Goal: Information Seeking & Learning: Learn about a topic

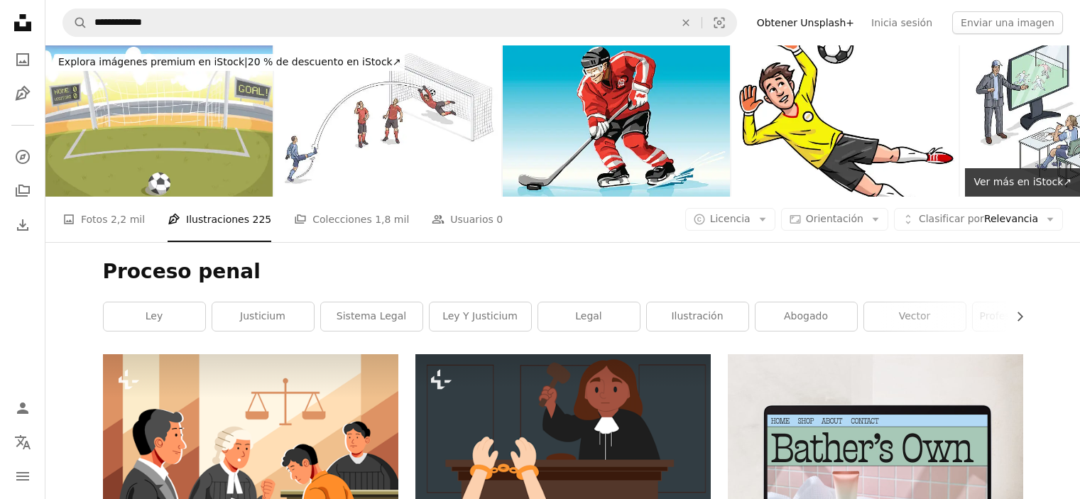
scroll to position [7101, 0]
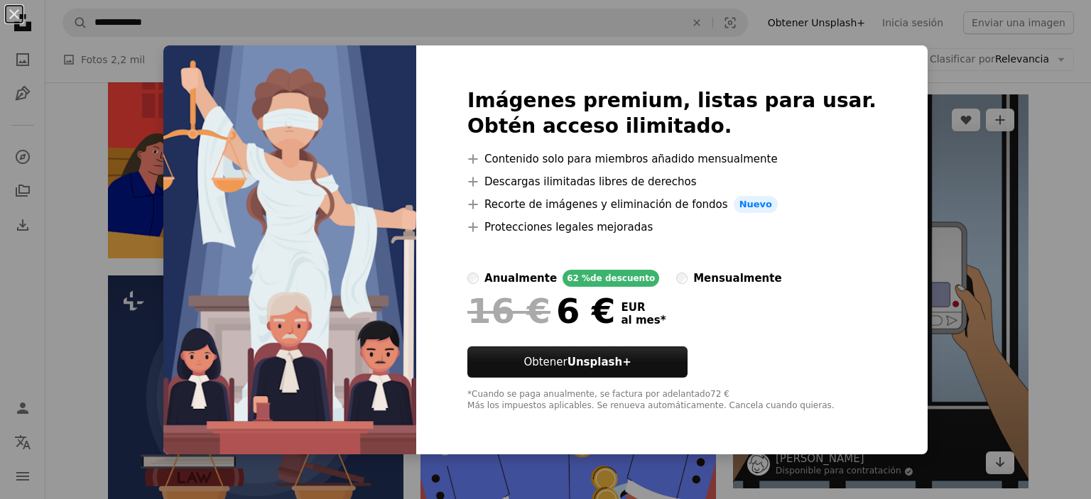
drag, startPoint x: 945, startPoint y: 145, endPoint x: 739, endPoint y: 227, distance: 222.5
click at [945, 146] on div "An X shape Imágenes premium, listas para usar. Obtén acceso ilimitado. A plus s…" at bounding box center [545, 249] width 1091 height 499
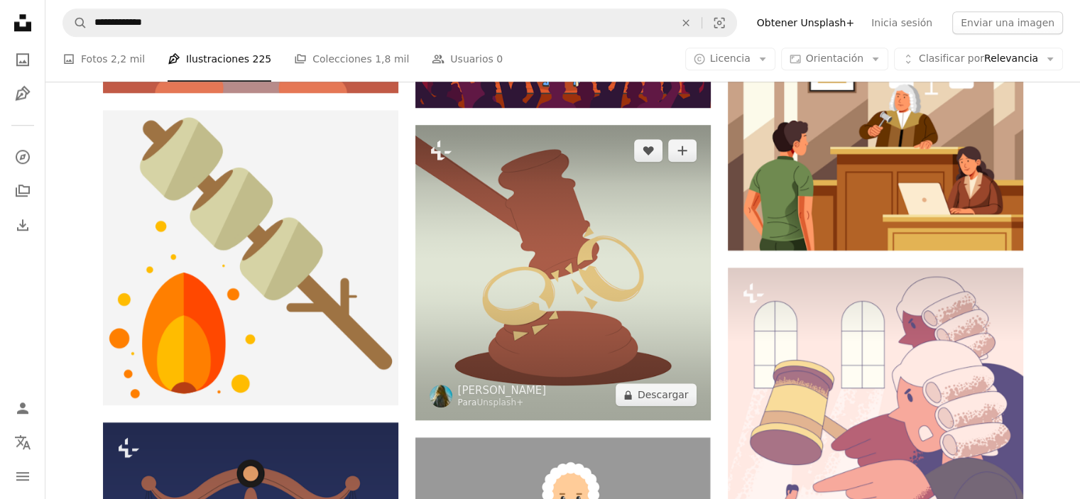
scroll to position [1278, 0]
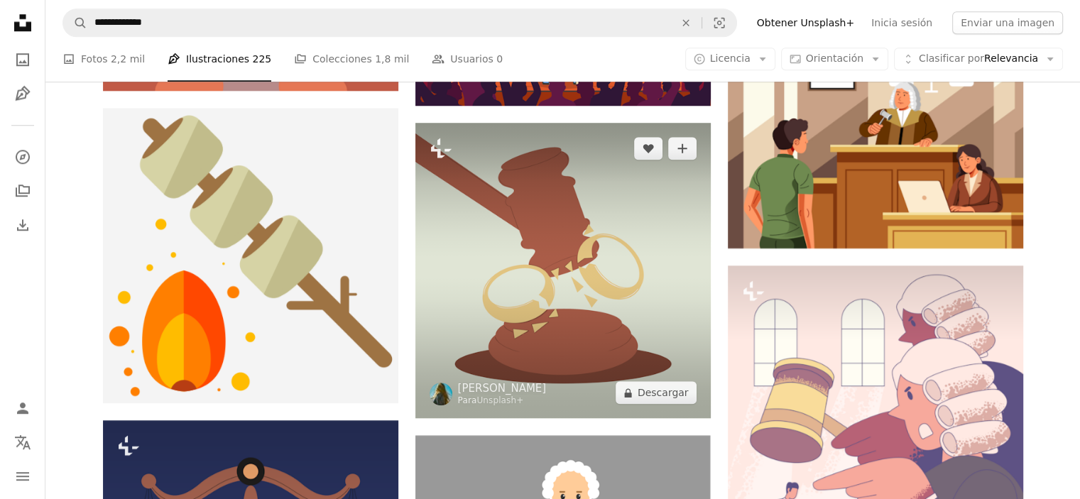
click at [582, 278] on img at bounding box center [562, 270] width 295 height 295
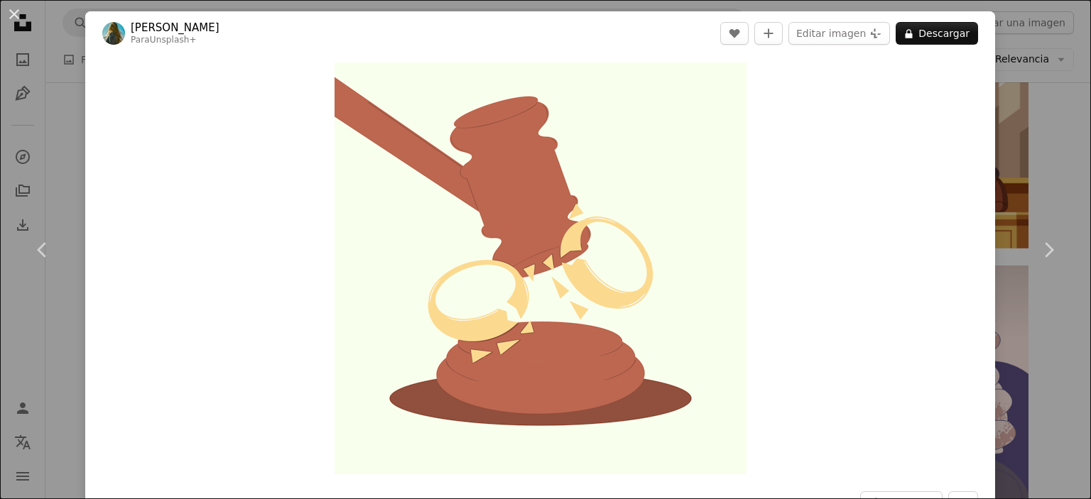
click at [1065, 141] on div "An X shape Chevron left Chevron right [PERSON_NAME] Para Unsplash+ A heart A pl…" at bounding box center [545, 249] width 1091 height 499
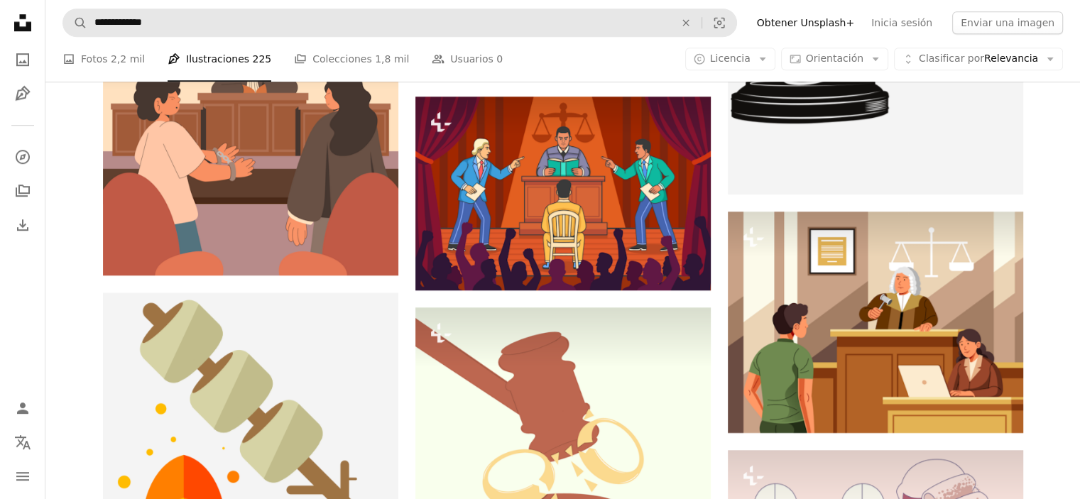
scroll to position [994, 0]
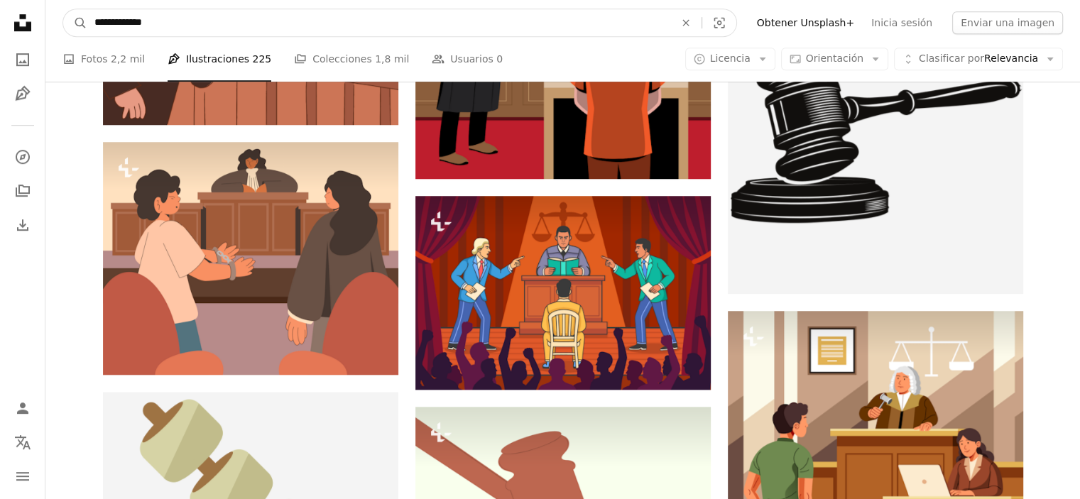
drag, startPoint x: 187, startPoint y: 19, endPoint x: 0, endPoint y: 33, distance: 188.0
type input "**********"
click at [63, 9] on button "A magnifying glass" at bounding box center [75, 22] width 24 height 27
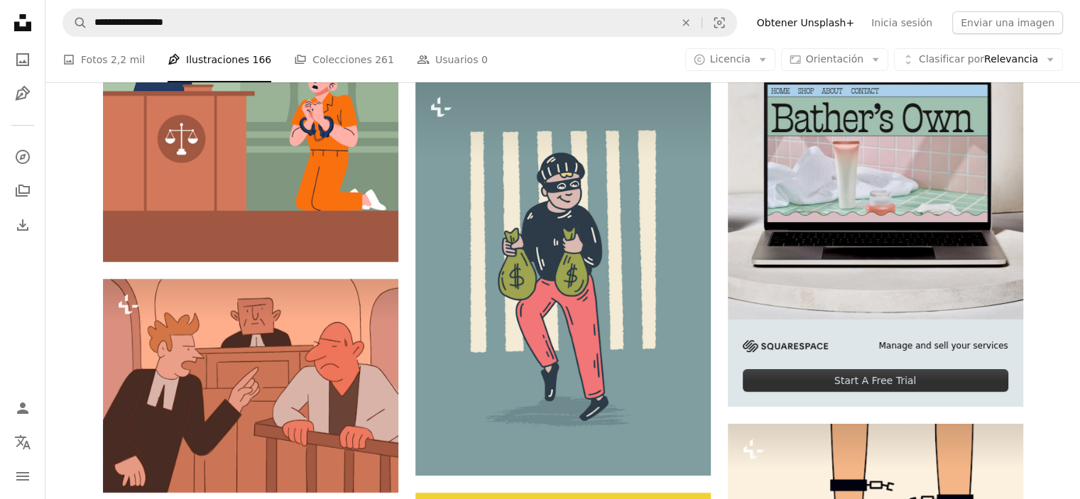
scroll to position [5468, 0]
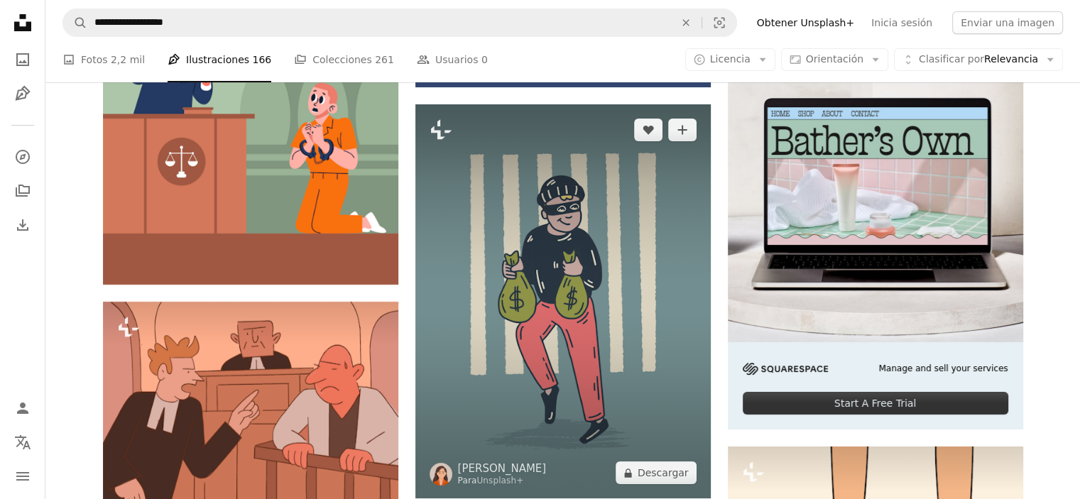
click at [616, 249] on img at bounding box center [562, 301] width 295 height 394
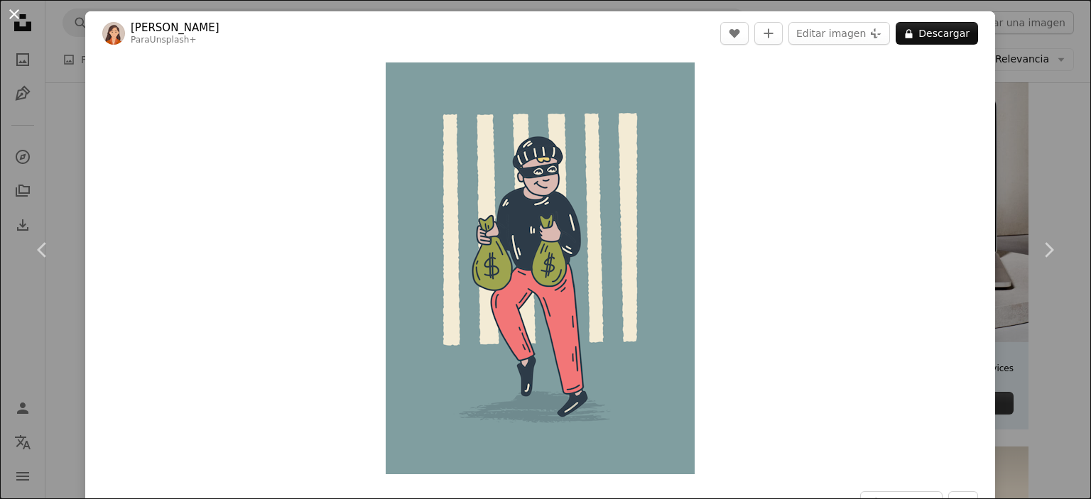
click at [18, 16] on button "An X shape" at bounding box center [14, 14] width 17 height 17
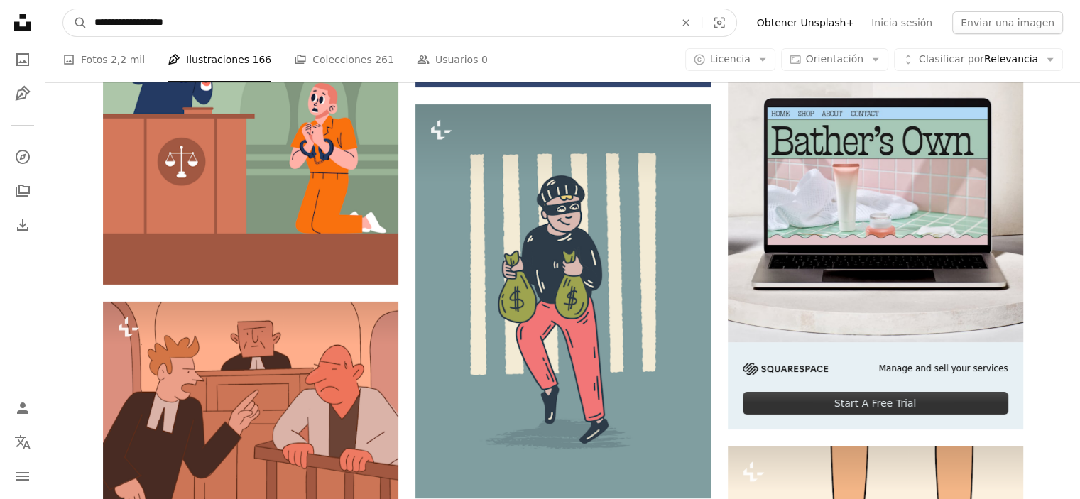
drag, startPoint x: 142, startPoint y: 22, endPoint x: 0, endPoint y: 26, distance: 142.1
type input "**********"
click button "A magnifying glass" at bounding box center [75, 22] width 24 height 27
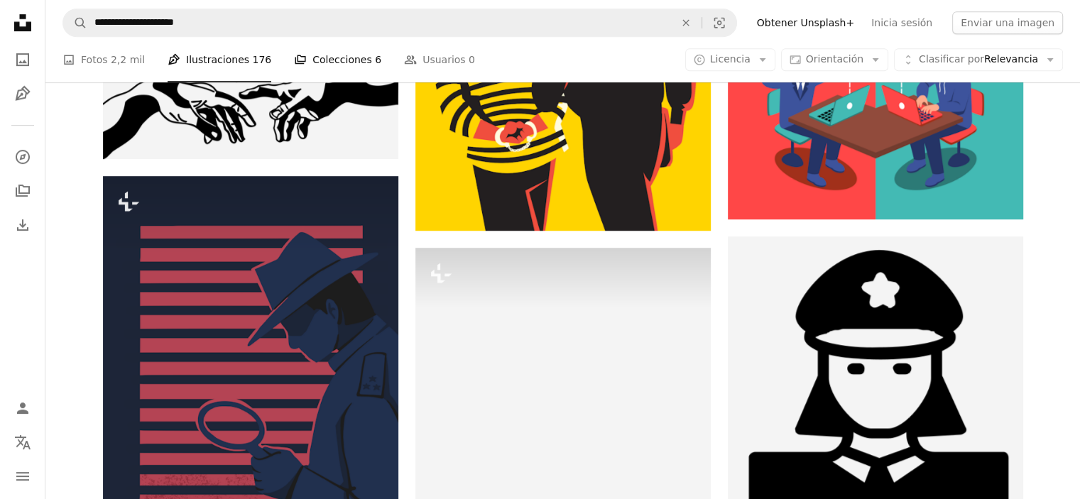
scroll to position [639, 0]
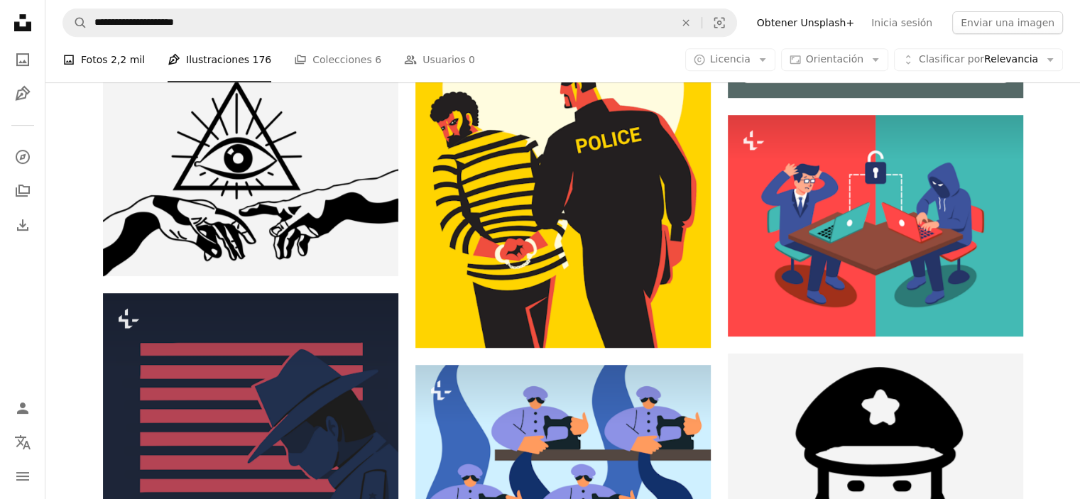
click at [84, 65] on link "A photo Fotos 2,2 mil" at bounding box center [103, 59] width 82 height 45
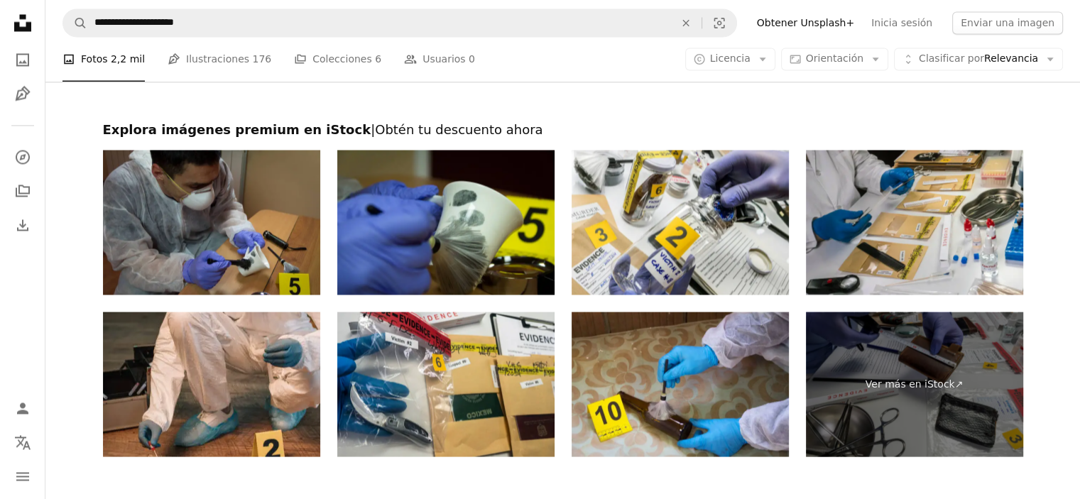
scroll to position [2593, 0]
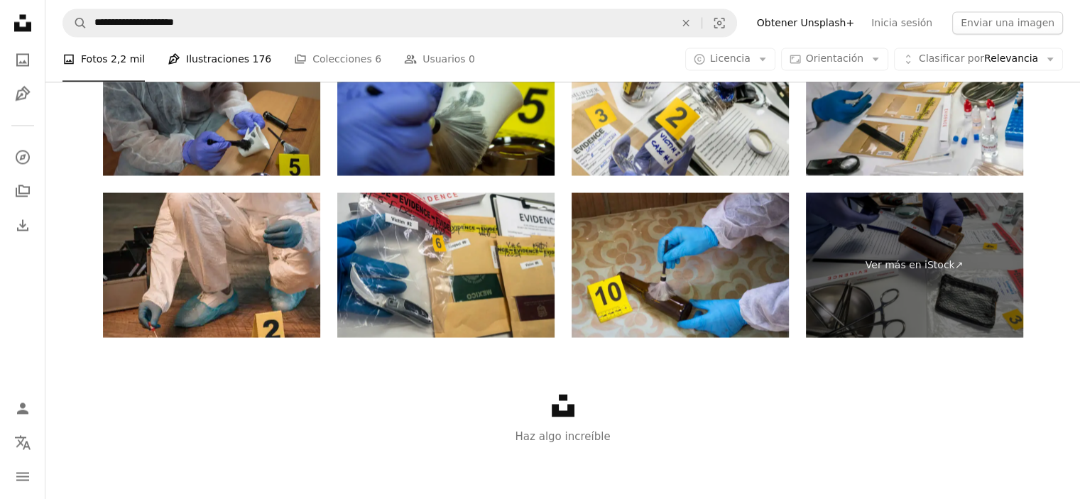
click at [219, 67] on link "Pen Tool Ilustraciones 176" at bounding box center [220, 59] width 104 height 45
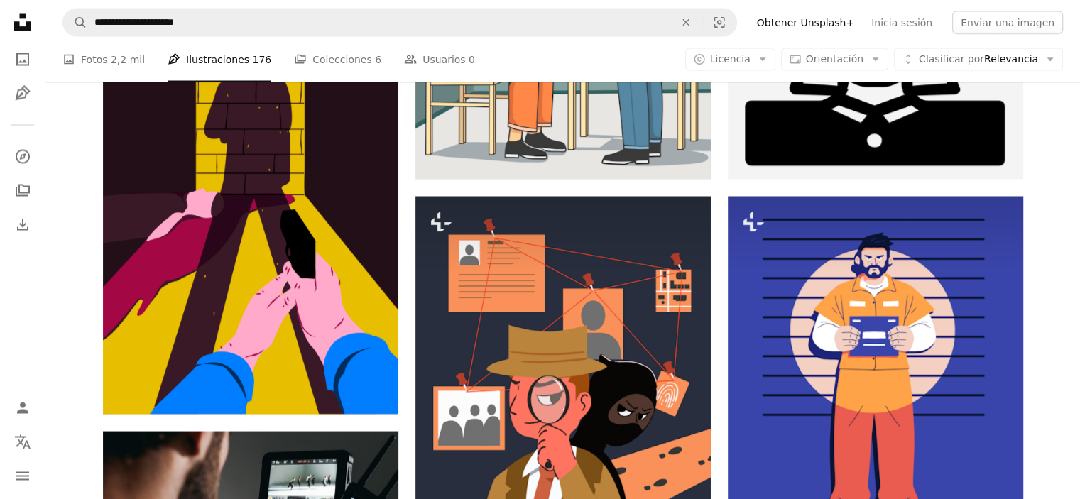
scroll to position [2841, 0]
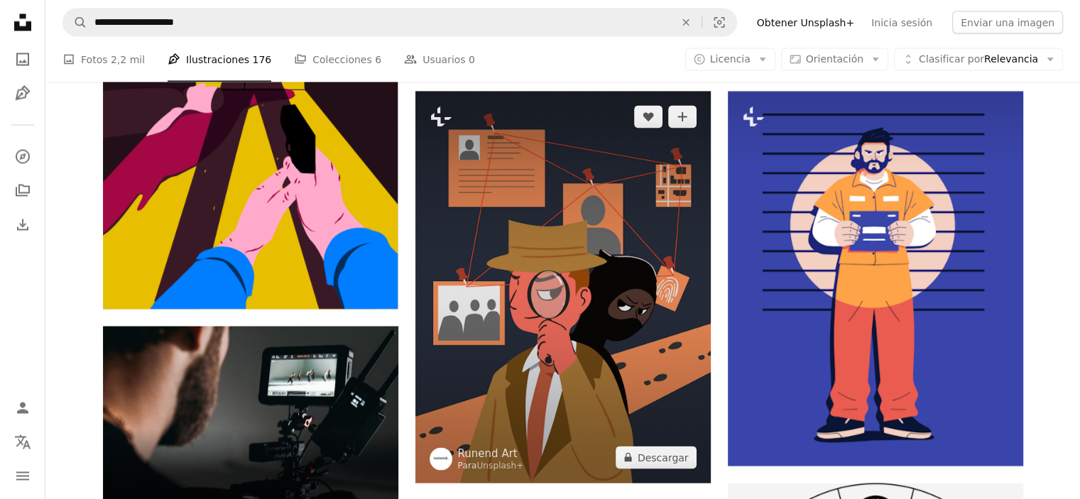
click at [628, 203] on img at bounding box center [562, 288] width 295 height 392
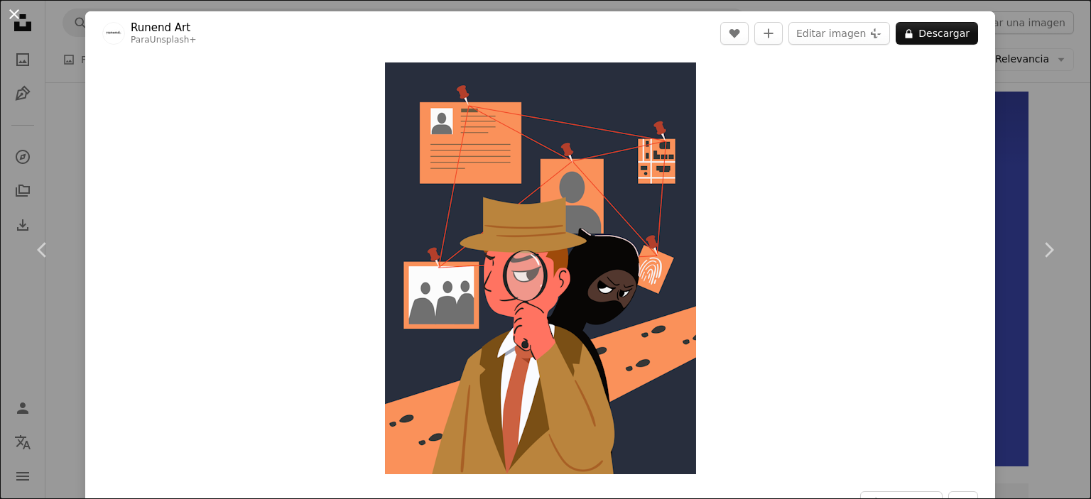
click at [6, 15] on button "An X shape" at bounding box center [14, 14] width 17 height 17
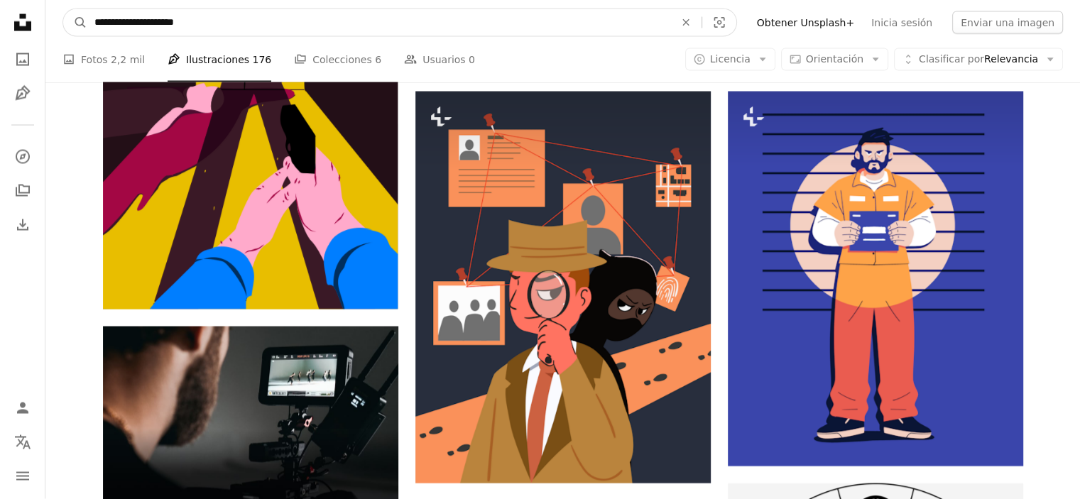
drag, startPoint x: 206, startPoint y: 19, endPoint x: 0, endPoint y: 19, distance: 205.9
type input "**********"
click at [63, 9] on button "A magnifying glass" at bounding box center [75, 22] width 24 height 27
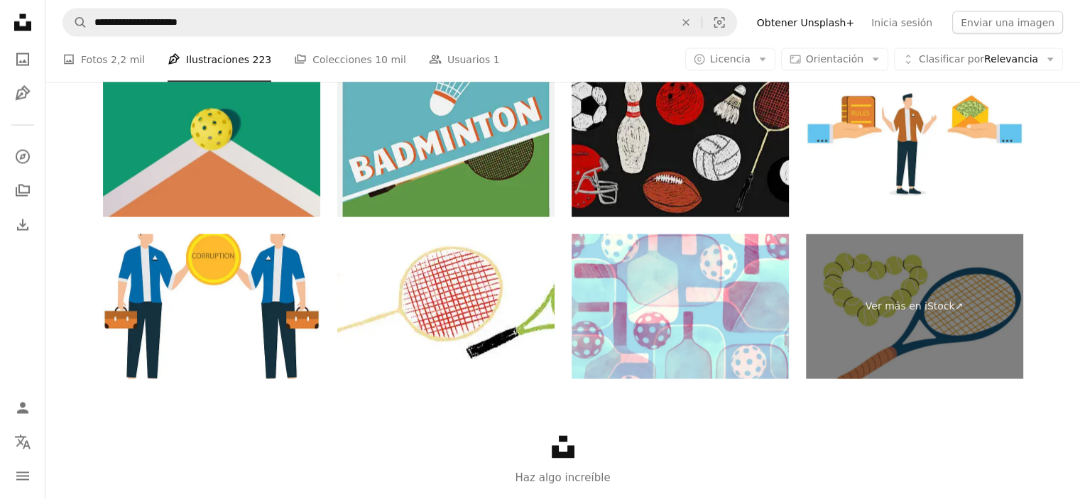
scroll to position [2485, 0]
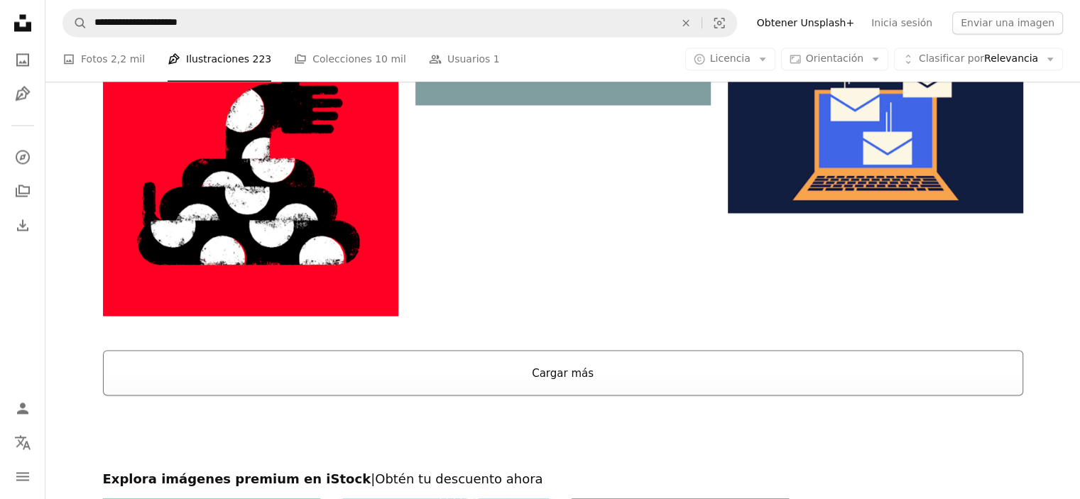
click at [536, 381] on button "Cargar más" at bounding box center [563, 372] width 920 height 45
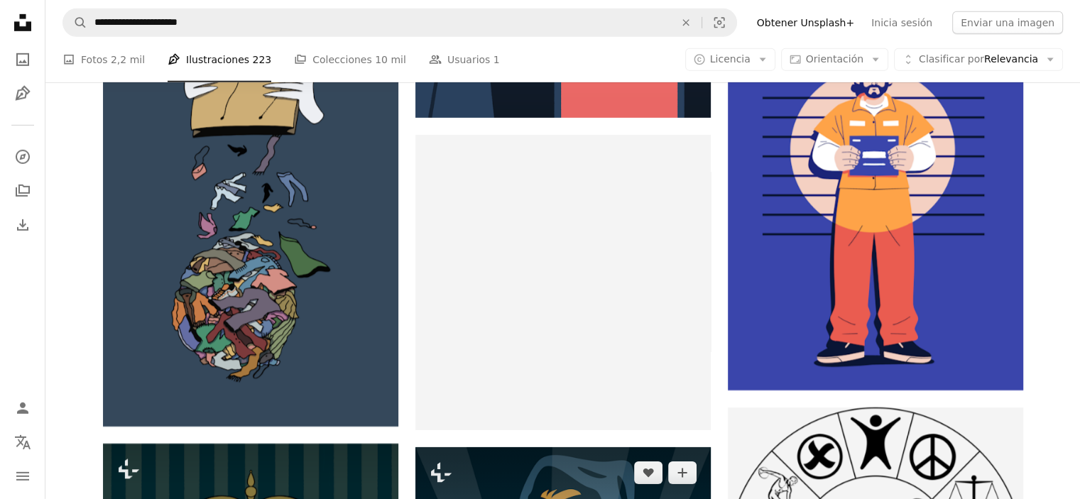
scroll to position [10013, 0]
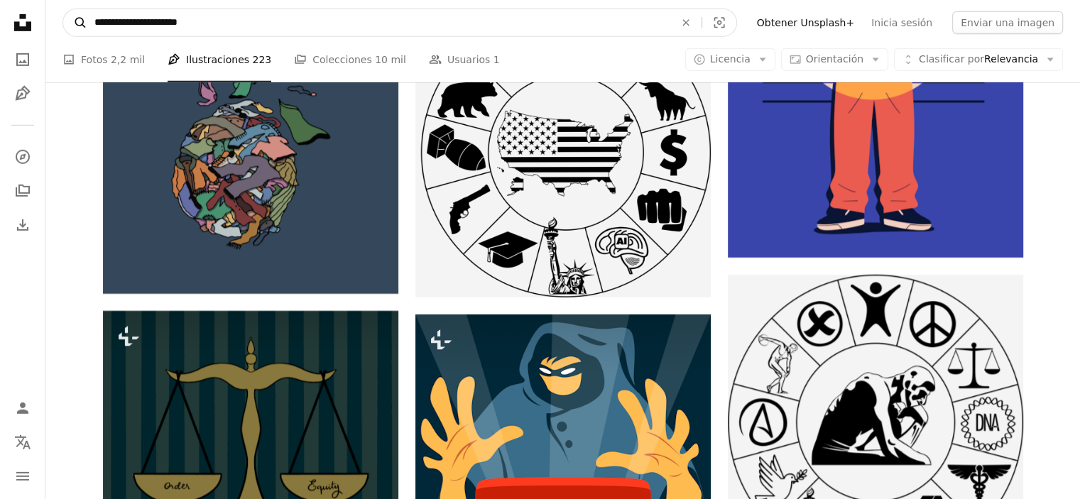
drag, startPoint x: 239, startPoint y: 27, endPoint x: 68, endPoint y: 25, distance: 170.4
click at [68, 25] on form "**********" at bounding box center [399, 23] width 675 height 28
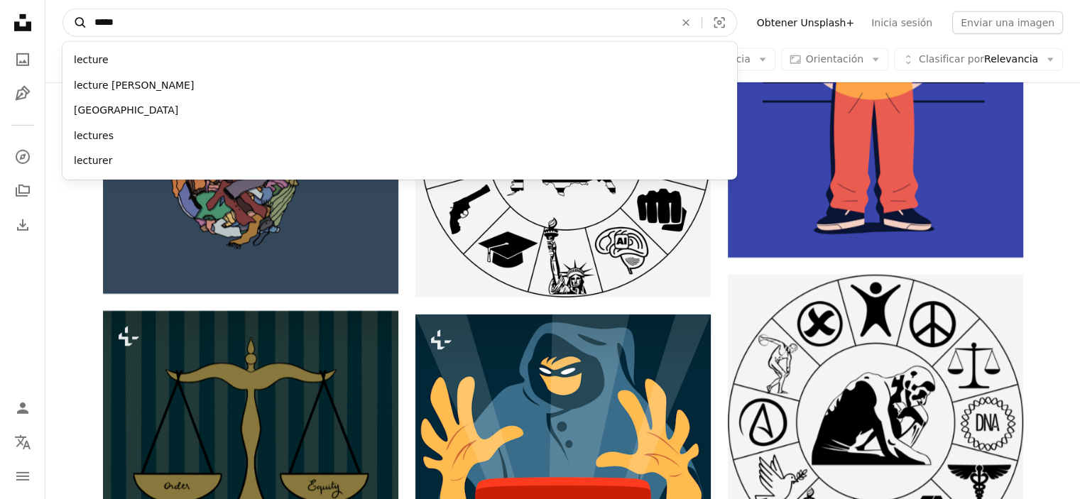
type input "******"
click button "A magnifying glass" at bounding box center [75, 22] width 24 height 27
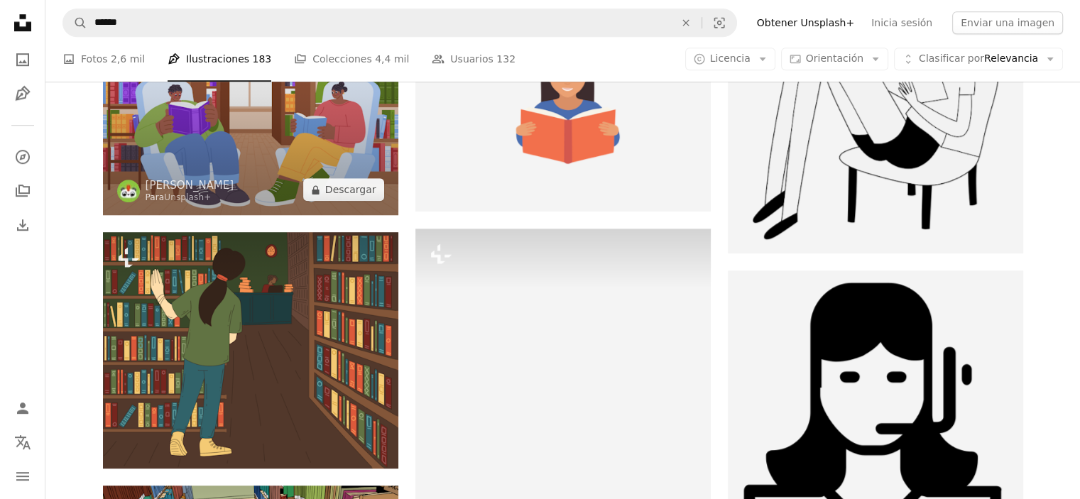
scroll to position [1065, 0]
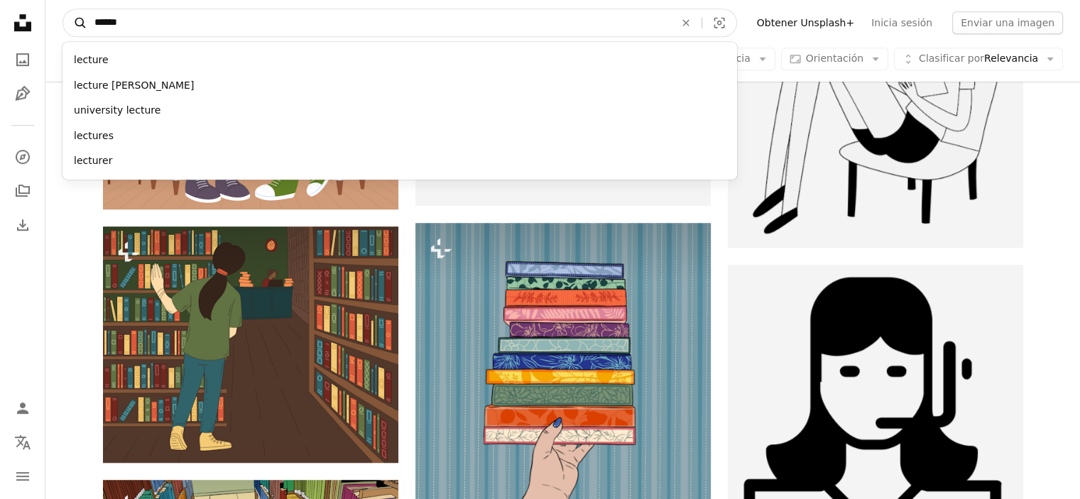
drag, startPoint x: 142, startPoint y: 26, endPoint x: 77, endPoint y: 25, distance: 65.3
click at [77, 25] on form "A magnifying glass ****** lecture lecture [PERSON_NAME] university lecture lect…" at bounding box center [399, 23] width 675 height 28
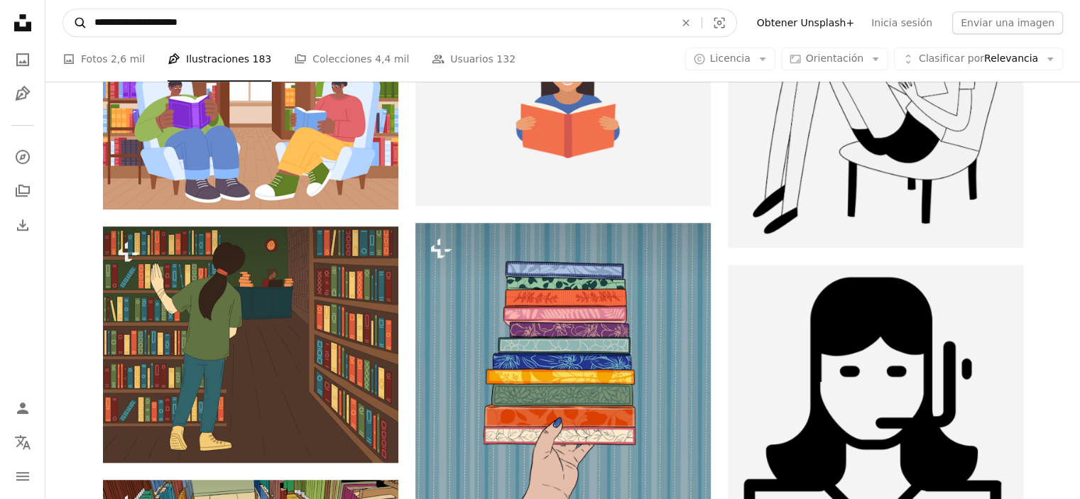
type input "**********"
click at [63, 9] on button "A magnifying glass" at bounding box center [75, 22] width 24 height 27
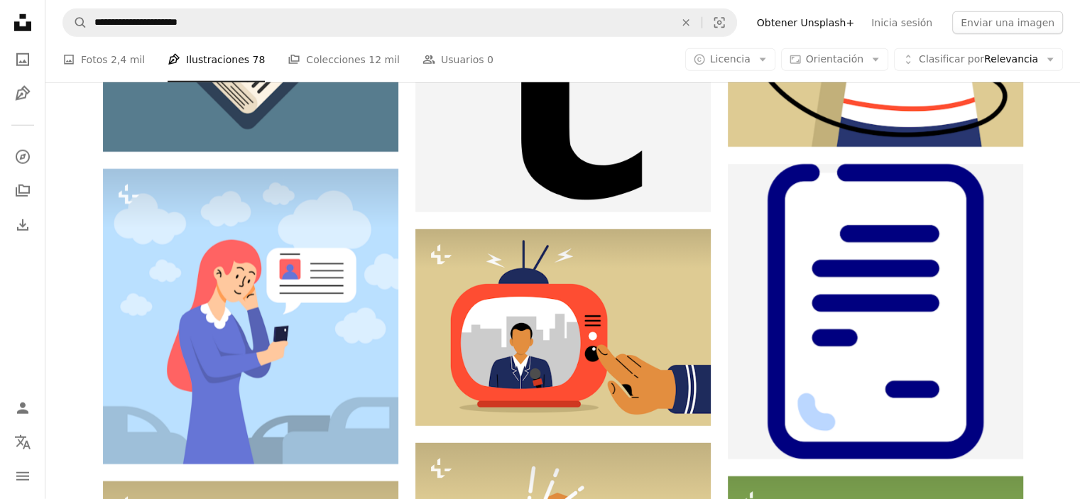
scroll to position [4048, 0]
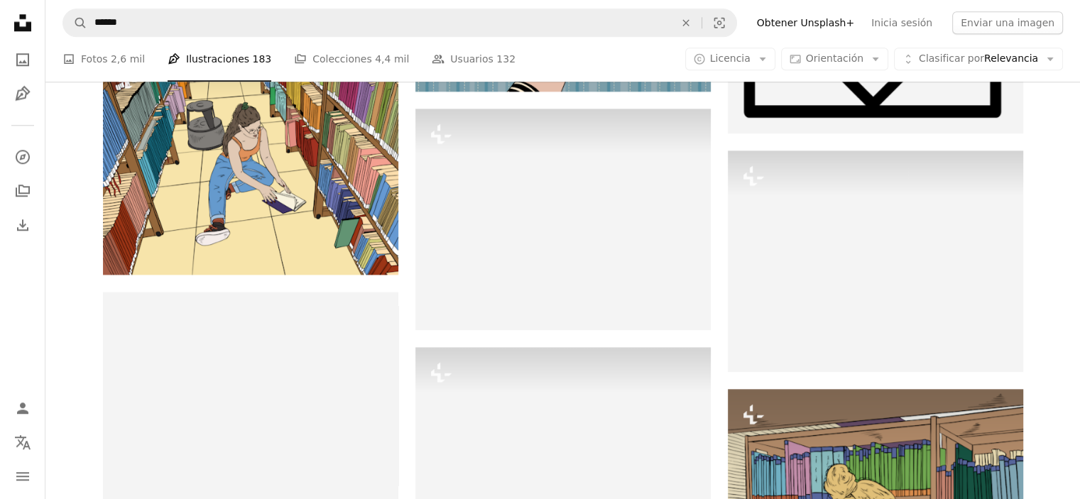
scroll to position [1349, 0]
